Goal: Find specific page/section: Find specific page/section

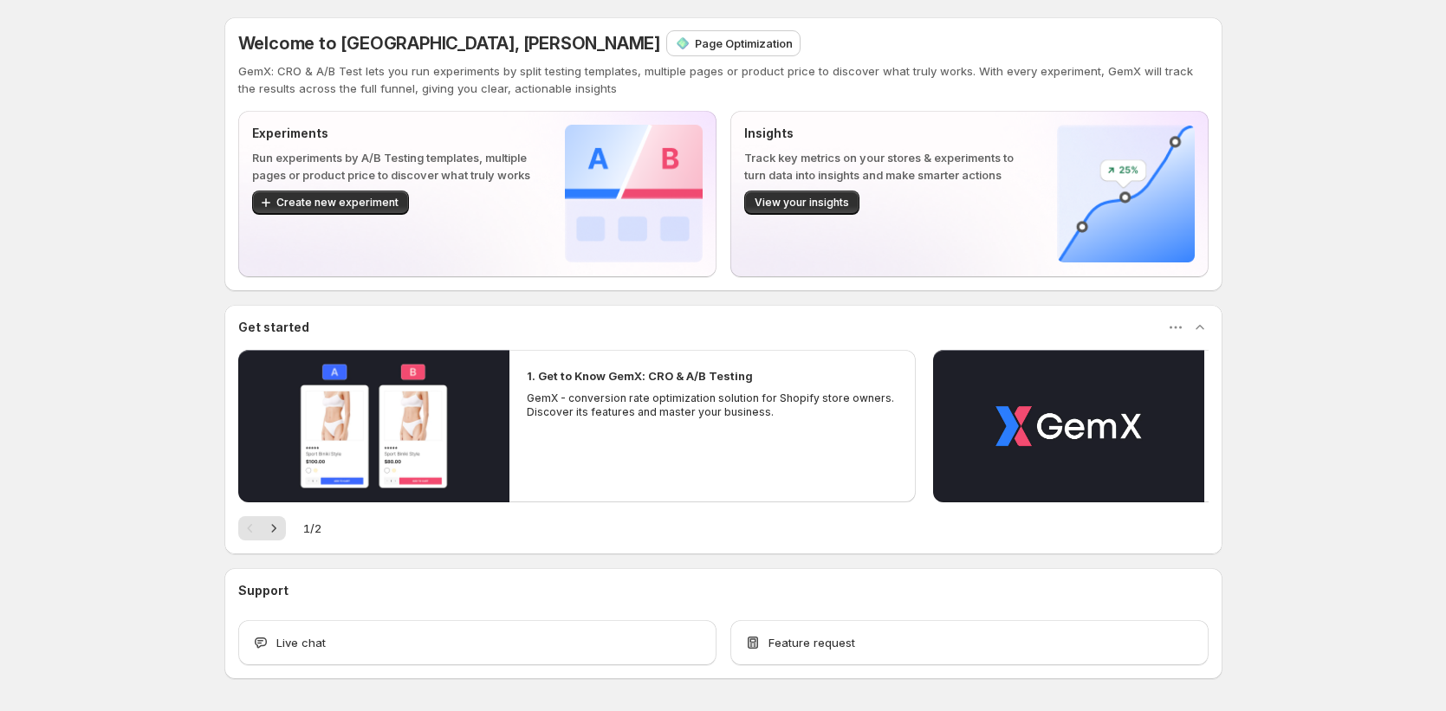
click at [695, 37] on p "Page Optimization" at bounding box center [744, 43] width 98 height 17
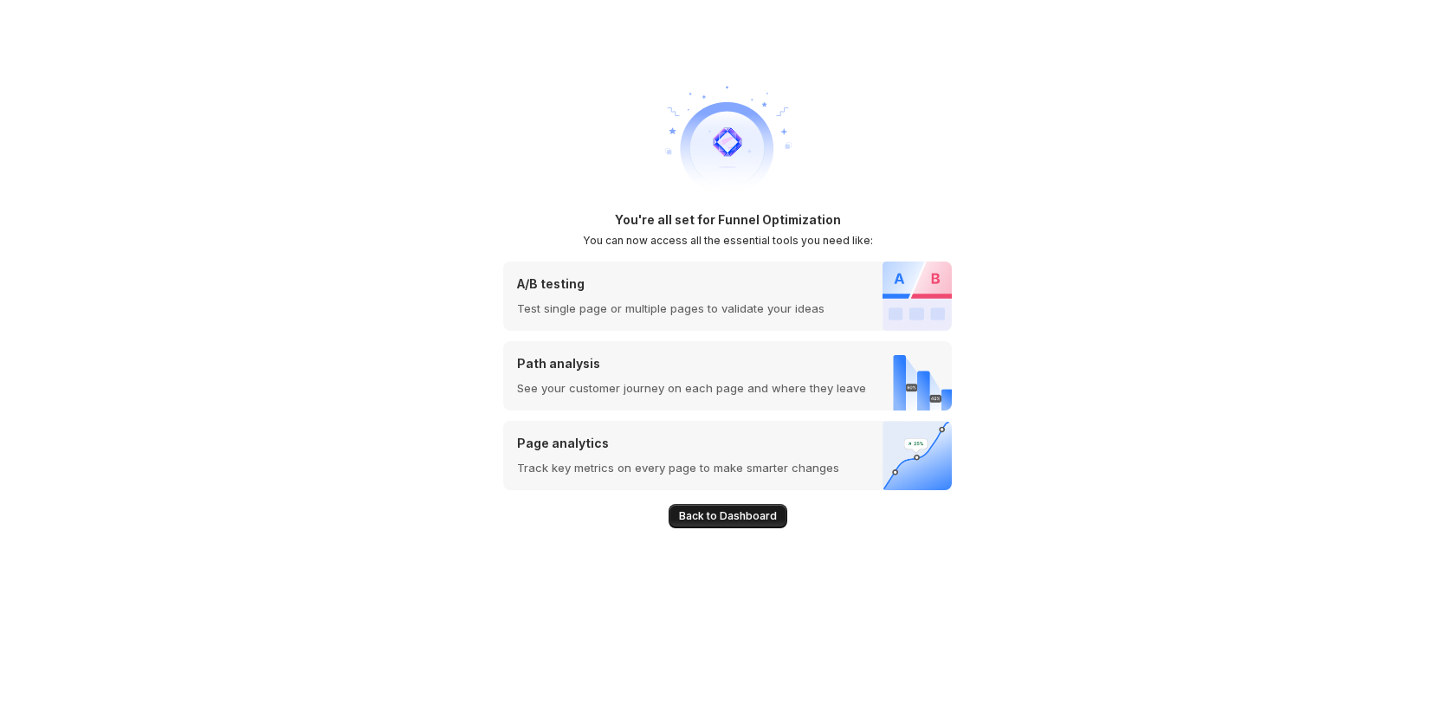
click at [747, 522] on span "Back to Dashboard" at bounding box center [728, 516] width 98 height 14
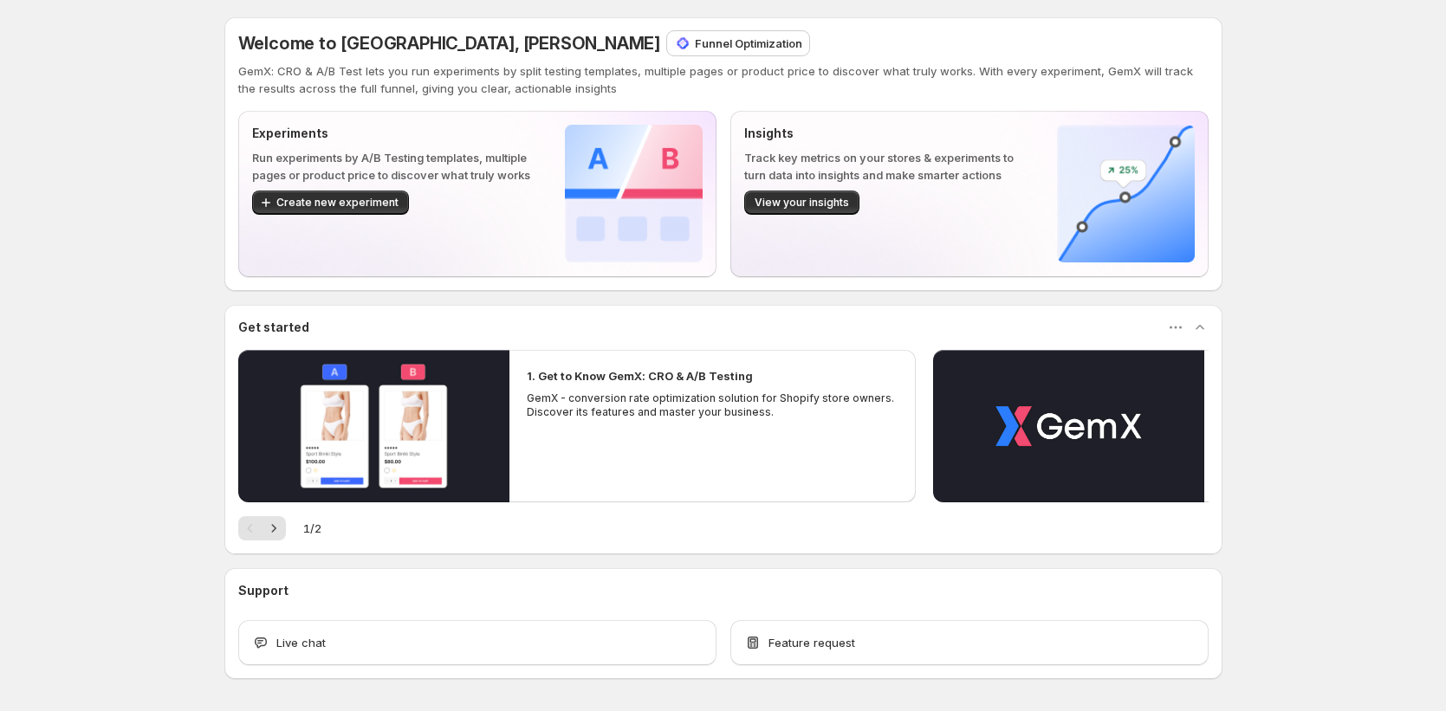
scroll to position [3, 0]
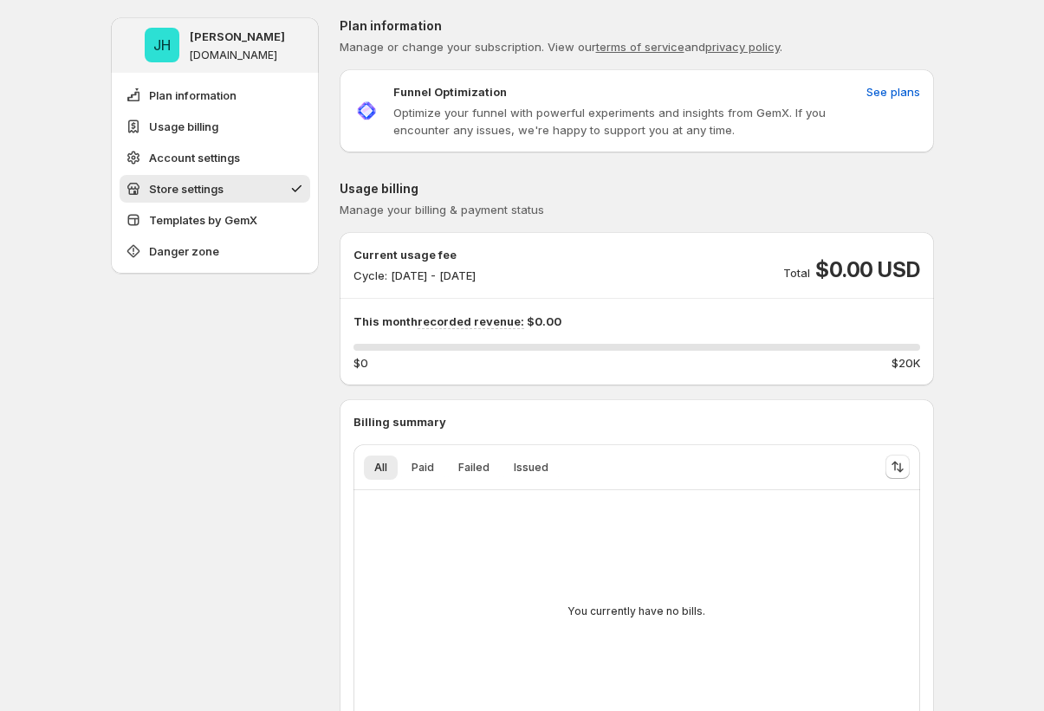
scroll to position [990, 0]
